Goal: Task Accomplishment & Management: Complete application form

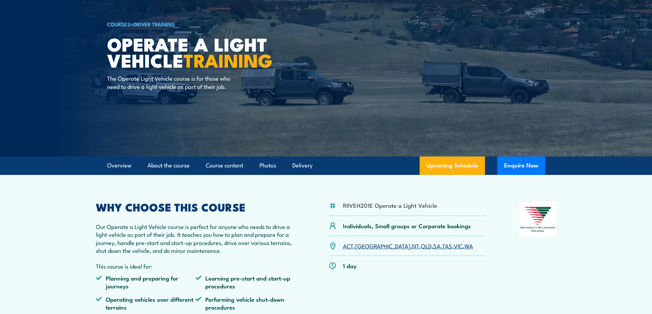
scroll to position [34, 0]
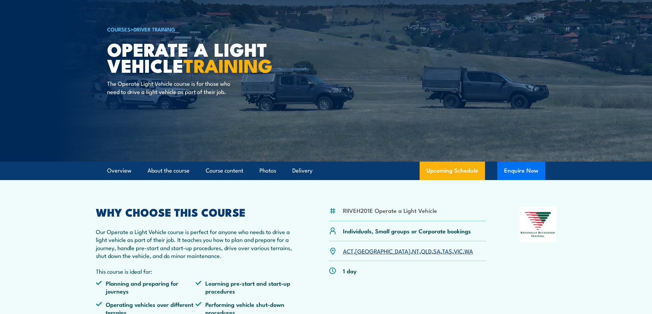
click at [524, 175] on button "Enquire Now" at bounding box center [521, 171] width 48 height 18
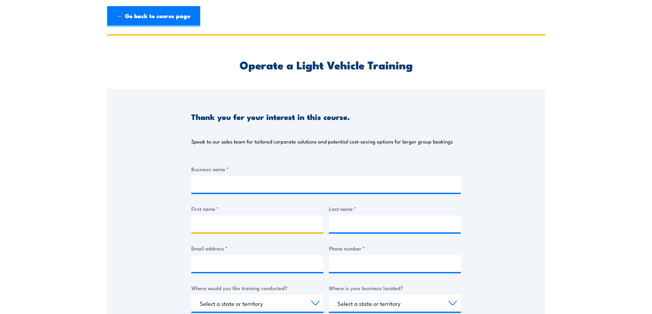
click at [257, 222] on input "First name *" at bounding box center [257, 224] width 132 height 17
type input "TONI"
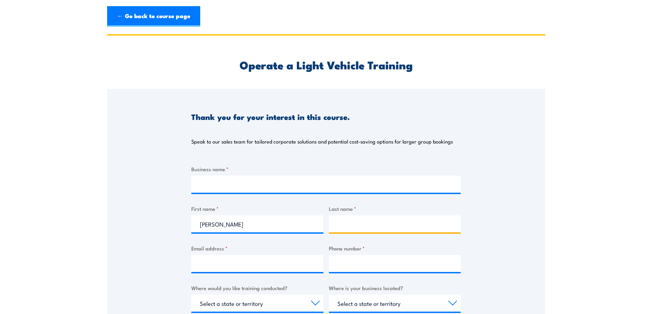
click at [374, 228] on input "Last name *" at bounding box center [395, 224] width 132 height 17
type input "MCALISTER"
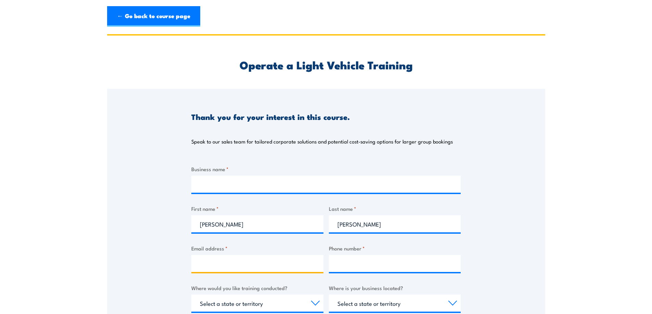
click at [285, 262] on input "Email address *" at bounding box center [257, 263] width 132 height 17
type input "T"
type input "[EMAIL_ADDRESS][DOMAIN_NAME]"
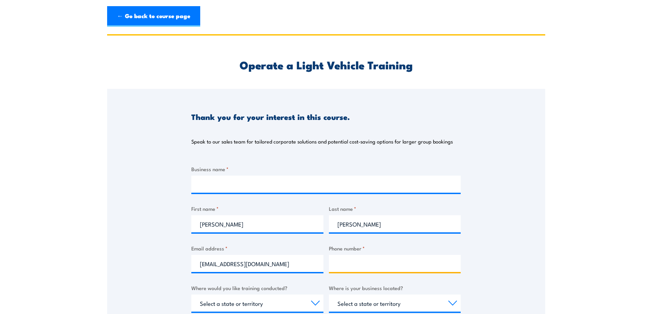
click at [341, 265] on input "Phone number *" at bounding box center [395, 263] width 132 height 17
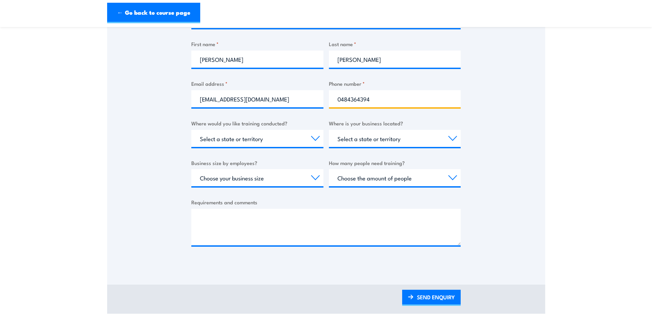
scroll to position [171, 0]
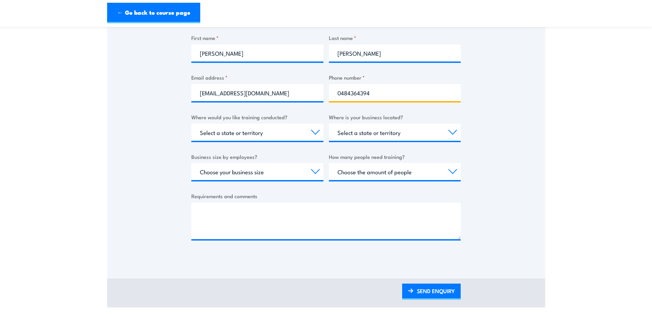
type input "0484364394"
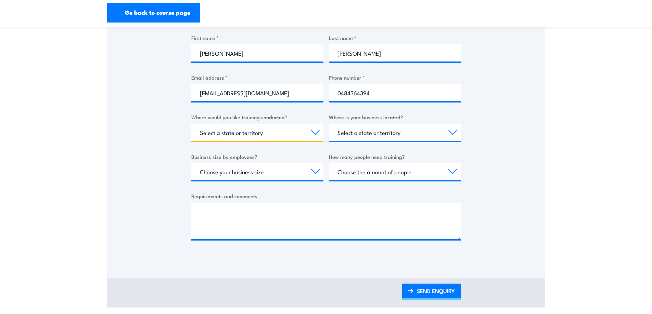
click at [256, 134] on select "Select a state or territory Nationally - multiple locations QLD NSW VIC SA ACT …" at bounding box center [257, 132] width 132 height 17
select select "QLD"
click at [191, 124] on select "Select a state or territory Nationally - multiple locations QLD NSW VIC SA ACT …" at bounding box center [257, 132] width 132 height 17
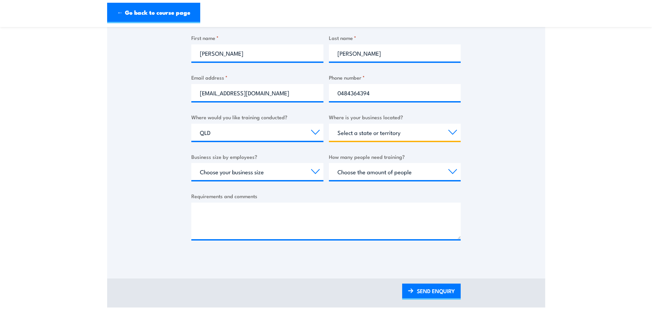
click at [378, 134] on select "Select a state or territory QLD NSW VIC SA ACT WA TAS NT" at bounding box center [395, 132] width 132 height 17
select select "QLD"
click at [329, 124] on select "Select a state or territory QLD NSW VIC SA ACT WA TAS NT" at bounding box center [395, 132] width 132 height 17
click at [355, 133] on select "Select a state or territory QLD NSW VIC SA ACT WA TAS NT" at bounding box center [395, 132] width 132 height 17
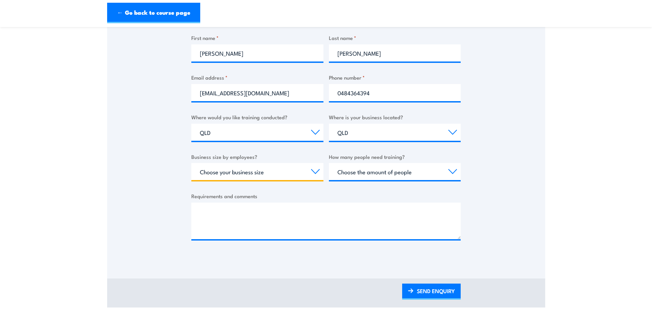
click at [280, 171] on select "Choose your business size 1 to 19 20 to 199 200+" at bounding box center [257, 171] width 132 height 17
click at [381, 175] on select "Choose the amount of people 1 to 4 5 to 19 20+" at bounding box center [395, 171] width 132 height 17
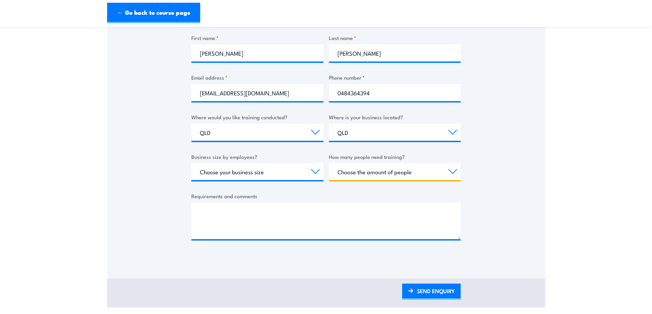
click at [381, 175] on select "Choose the amount of people 1 to 4 5 to 19 20+" at bounding box center [395, 171] width 132 height 17
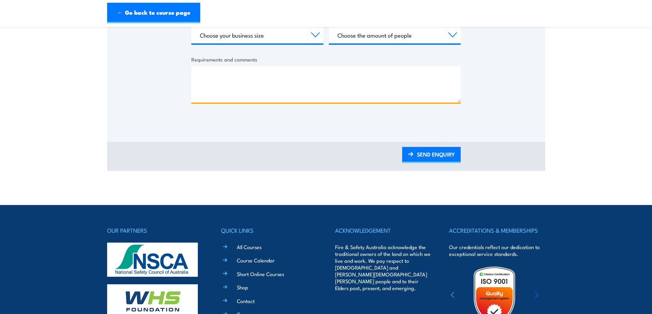
click at [225, 79] on textarea "Requirements and comments" at bounding box center [325, 84] width 269 height 37
type textarea "im wanting an individual application"
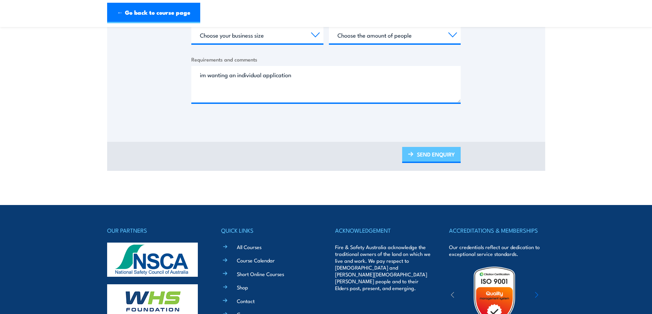
click at [438, 157] on link "SEND ENQUIRY" at bounding box center [431, 155] width 58 height 16
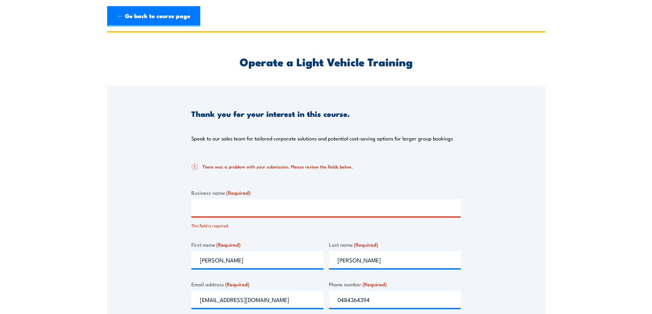
scroll to position [0, 0]
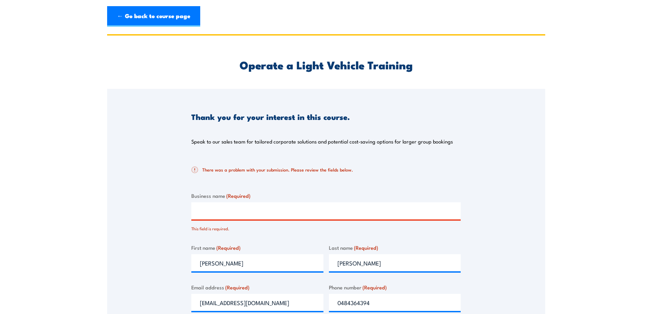
click at [168, 3] on header "← Go back to course page" at bounding box center [326, 16] width 652 height 33
click at [176, 16] on link "← Go back to course page" at bounding box center [153, 16] width 93 height 21
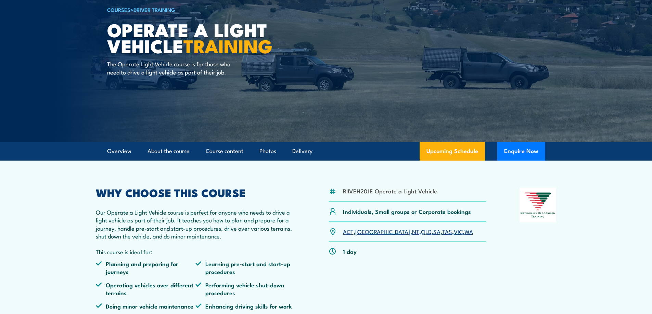
scroll to position [38, 0]
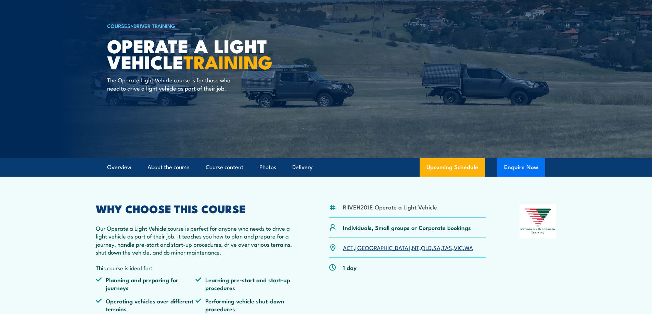
click at [519, 171] on button "Enquire Now" at bounding box center [521, 167] width 48 height 18
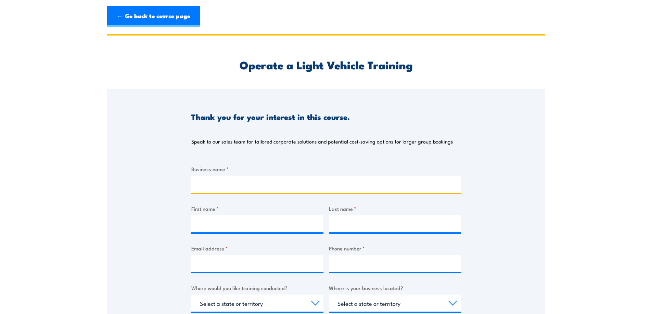
click at [243, 188] on input "Business name *" at bounding box center [325, 184] width 269 height 17
type input "[PERSON_NAME]"
click at [107, 89] on input "SEND ENQUIRY" at bounding box center [128, 95] width 43 height 13
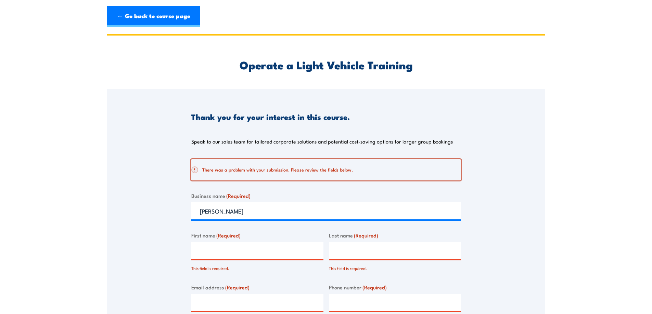
click at [340, 167] on h2 "There was a problem with your submission. Please review the fields below." at bounding box center [323, 170] width 264 height 7
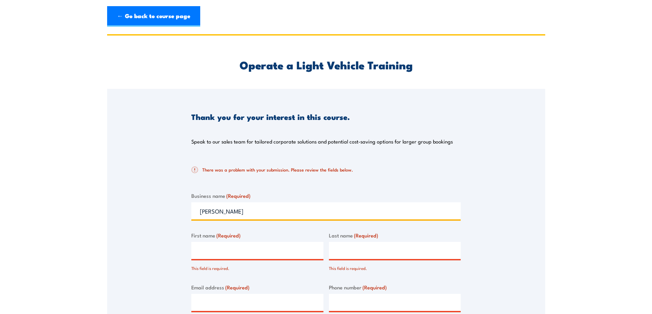
click at [265, 213] on input "[PERSON_NAME]" at bounding box center [325, 211] width 269 height 17
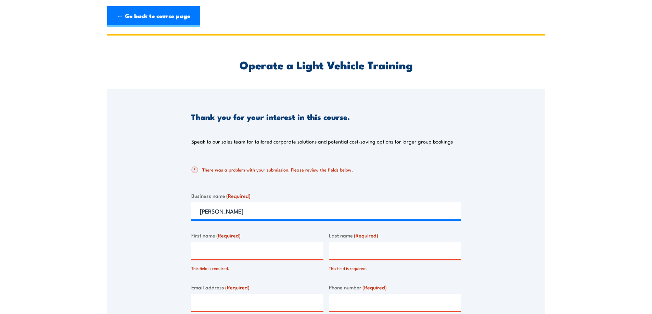
click at [264, 257] on input "First name (Required)" at bounding box center [257, 250] width 132 height 17
type input "[PERSON_NAME]"
click at [360, 257] on input "Last name (Required)" at bounding box center [395, 250] width 132 height 17
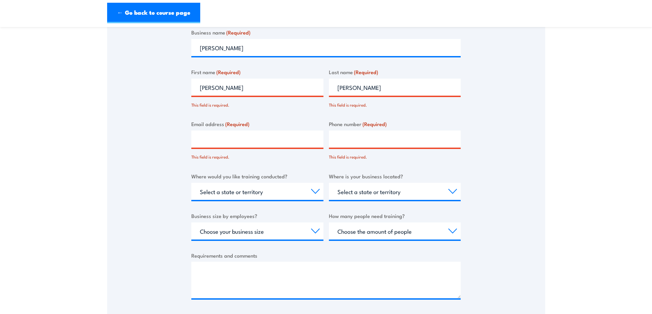
scroll to position [171, 0]
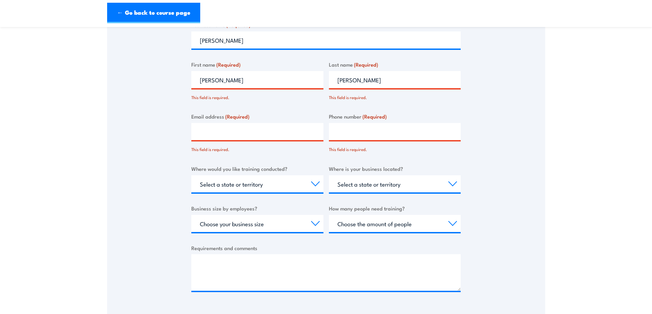
type input "[PERSON_NAME]"
click at [218, 137] on input "Email address (Required)" at bounding box center [257, 131] width 132 height 17
type input "[EMAIL_ADDRESS][DOMAIN_NAME]"
click at [407, 133] on input "Phone number (Required)" at bounding box center [395, 131] width 132 height 17
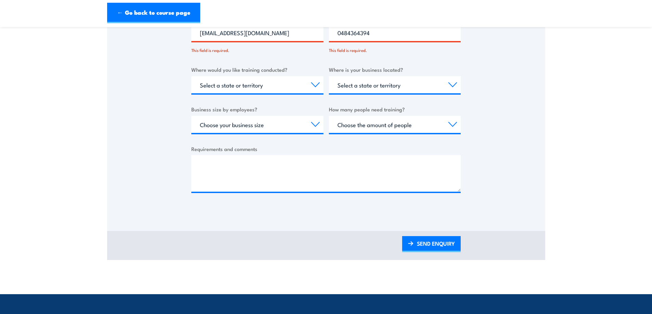
scroll to position [274, 0]
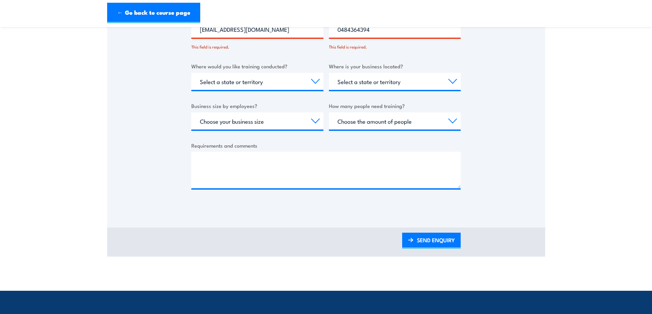
type input "0484364394"
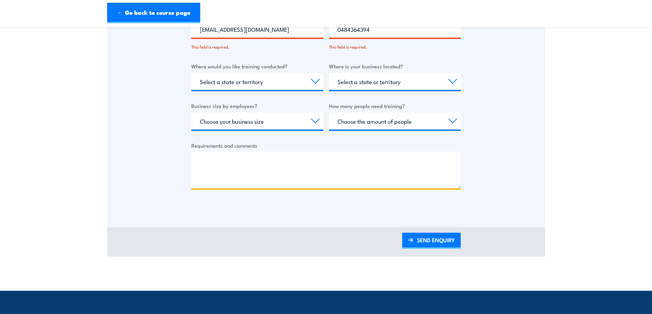
click at [291, 168] on textarea "Requirements and comments" at bounding box center [325, 170] width 269 height 37
type textarea "i am wanting to do this as an individual"
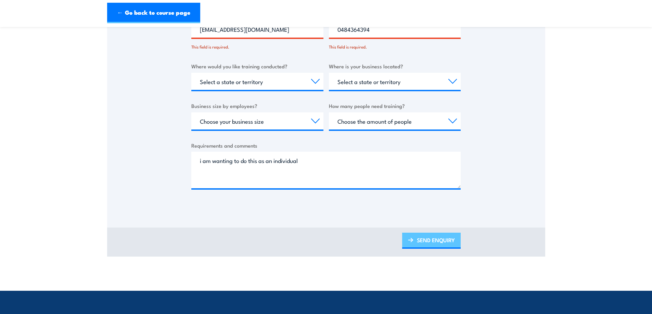
click at [433, 240] on link "SEND ENQUIRY" at bounding box center [431, 241] width 58 height 16
click at [433, 245] on link "SEND ENQUIRY" at bounding box center [431, 241] width 58 height 16
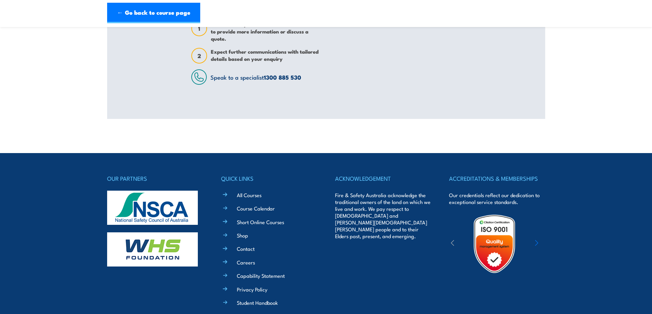
scroll to position [34, 0]
